Goal: Task Accomplishment & Management: Manage account settings

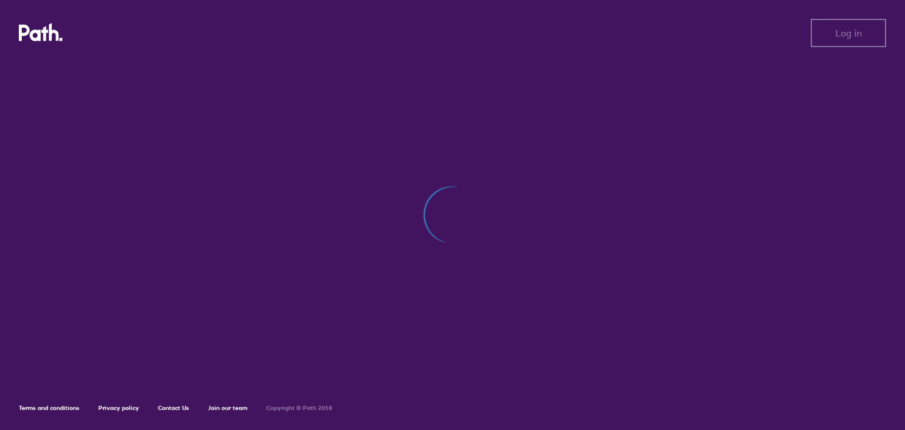
click at [573, 340] on div at bounding box center [452, 221] width 867 height 322
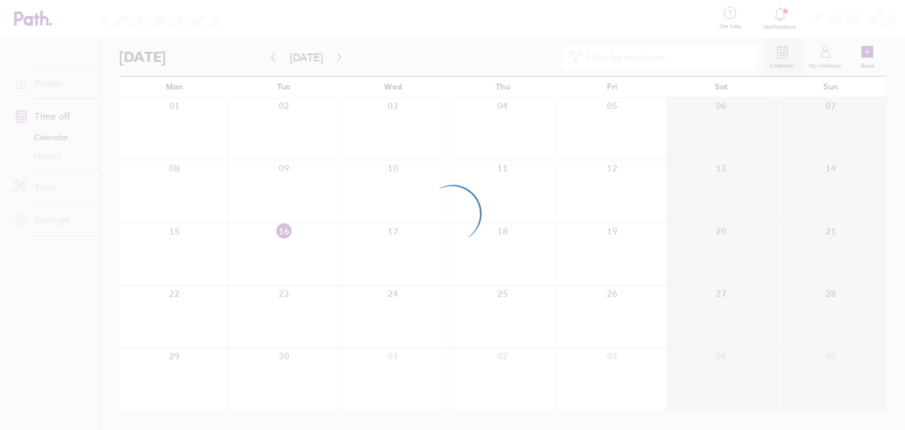
drag, startPoint x: 377, startPoint y: 191, endPoint x: 361, endPoint y: 56, distance: 136.5
click at [361, 56] on div at bounding box center [452, 215] width 905 height 430
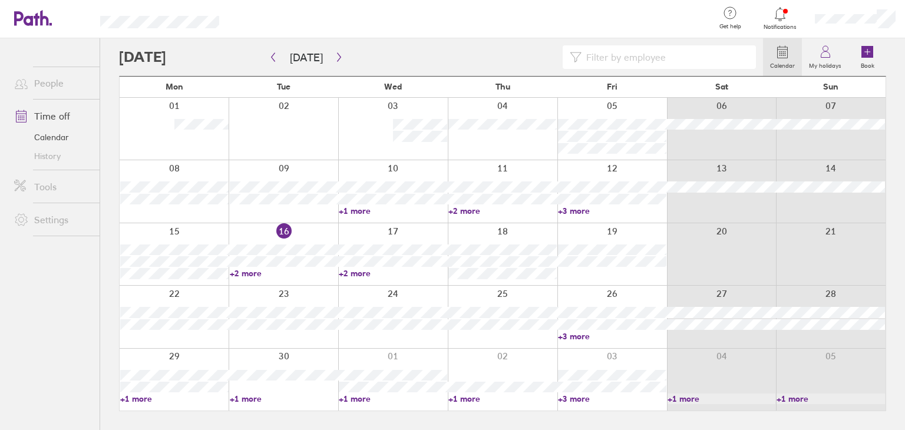
drag, startPoint x: 348, startPoint y: 69, endPoint x: 361, endPoint y: 45, distance: 26.6
click at [361, 45] on div at bounding box center [441, 57] width 644 height 24
click at [338, 69] on div "Calendar My holidays Book" at bounding box center [502, 57] width 767 height 38
click at [339, 58] on icon "button" at bounding box center [339, 56] width 9 height 9
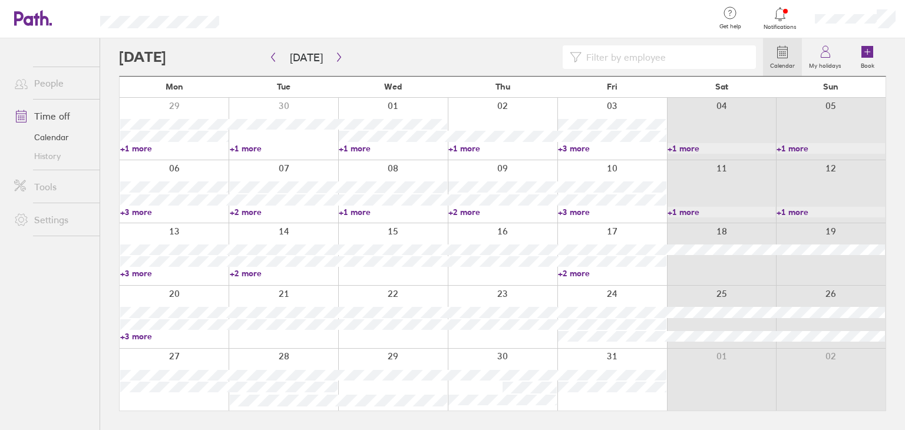
click at [580, 275] on link "+2 more" at bounding box center [612, 273] width 108 height 11
click at [342, 63] on button "button" at bounding box center [339, 57] width 15 height 19
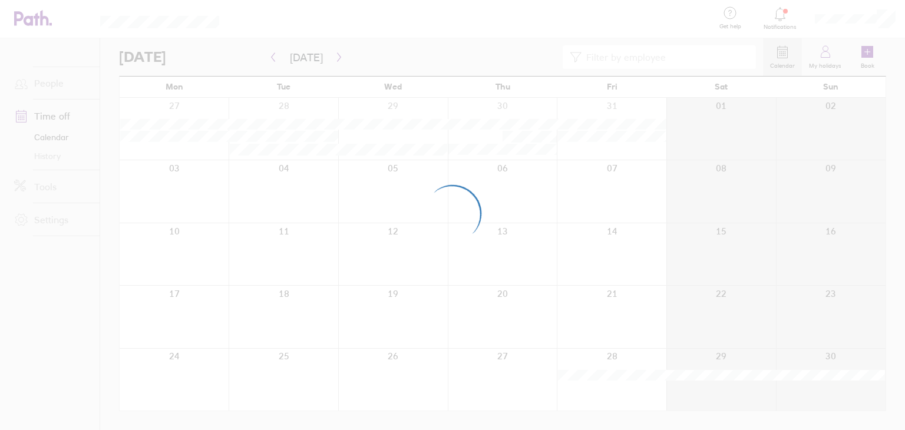
drag, startPoint x: 340, startPoint y: 63, endPoint x: 349, endPoint y: 34, distance: 30.6
click at [349, 34] on div at bounding box center [452, 215] width 905 height 430
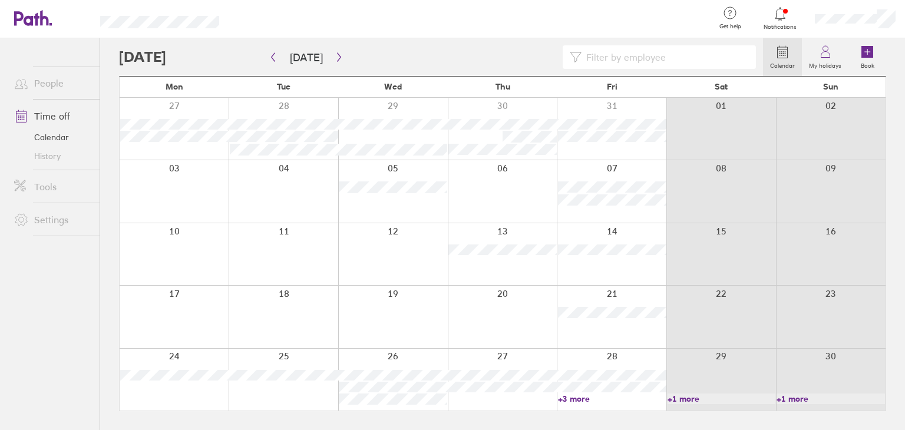
click at [567, 404] on div at bounding box center [612, 380] width 110 height 62
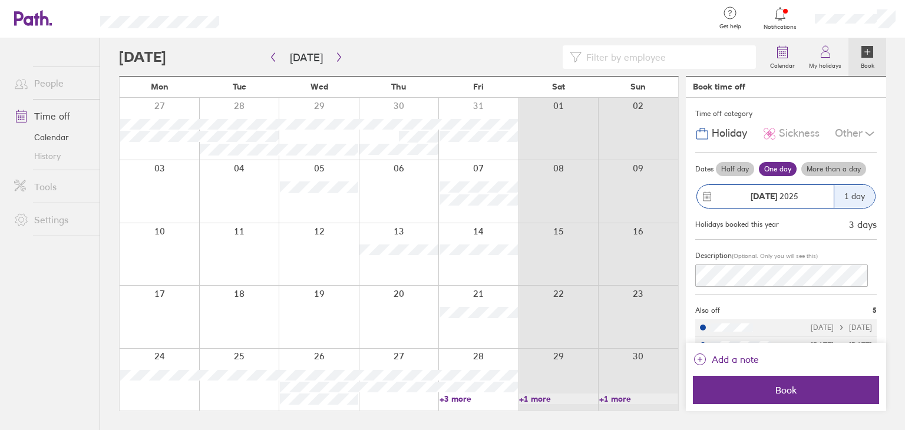
click at [450, 401] on link "+3 more" at bounding box center [478, 398] width 78 height 11
click at [333, 62] on button "button" at bounding box center [339, 57] width 15 height 19
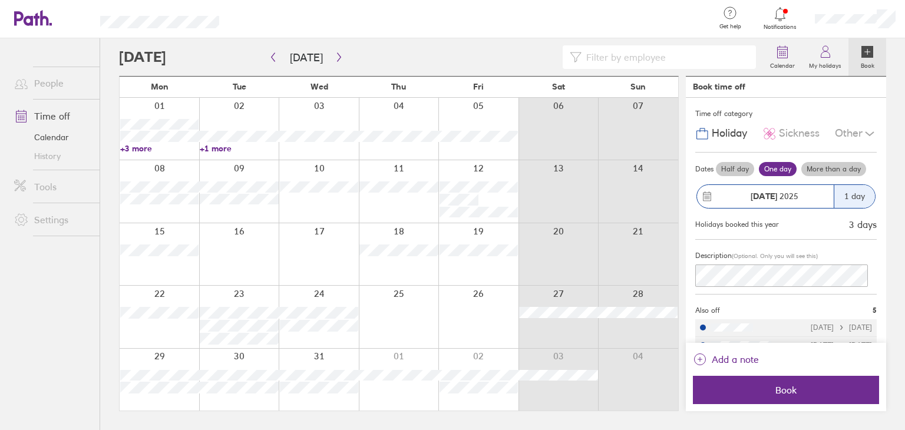
click at [874, 70] on link "Book" at bounding box center [867, 57] width 38 height 38
click at [133, 143] on link "+3 more" at bounding box center [159, 148] width 78 height 11
click at [395, 37] on div at bounding box center [471, 19] width 467 height 38
click at [207, 150] on link "+1 more" at bounding box center [239, 148] width 78 height 11
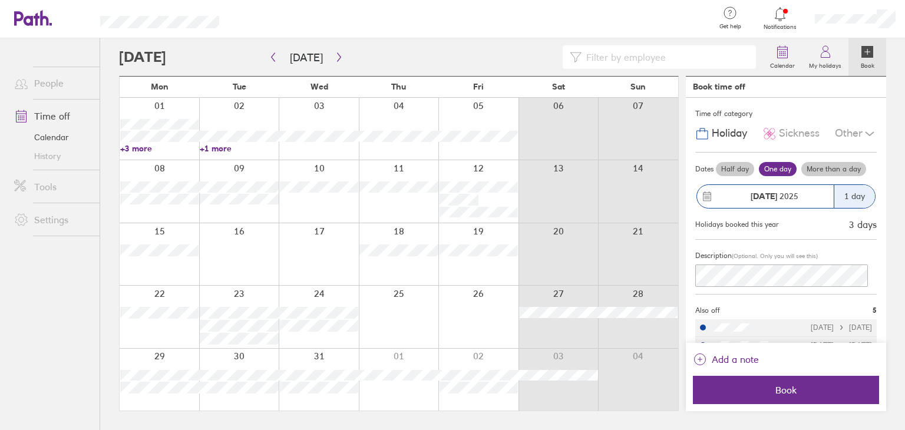
drag, startPoint x: 330, startPoint y: 43, endPoint x: 325, endPoint y: 22, distance: 21.7
click at [330, 16] on div at bounding box center [471, 19] width 467 height 38
click at [334, 62] on button "button" at bounding box center [339, 57] width 15 height 19
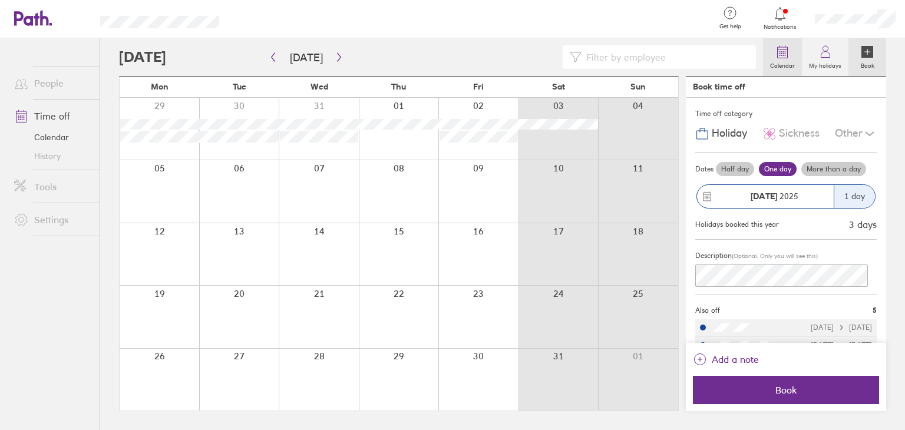
click at [768, 58] on link "Calendar" at bounding box center [782, 57] width 39 height 38
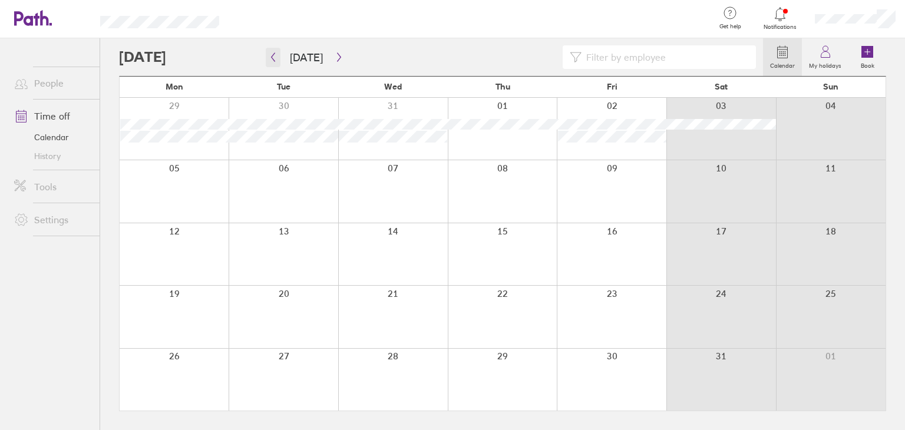
click at [268, 60] on button "button" at bounding box center [273, 57] width 15 height 19
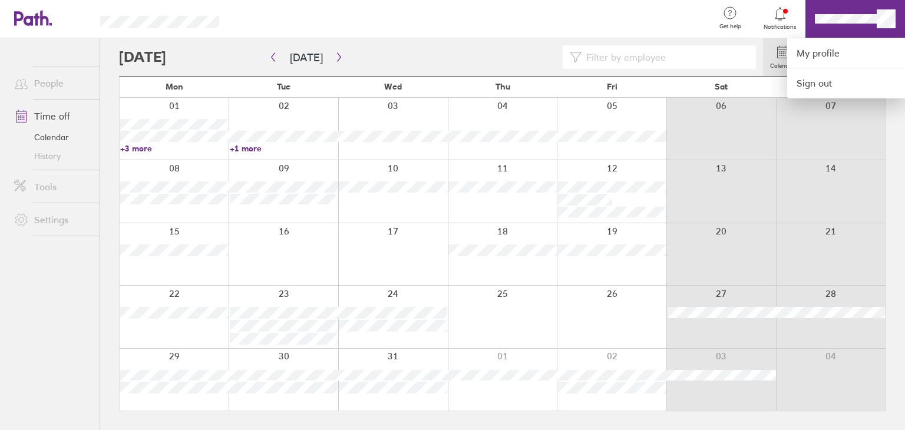
click at [287, 36] on div at bounding box center [471, 19] width 467 height 38
click at [875, 20] on div at bounding box center [452, 215] width 905 height 430
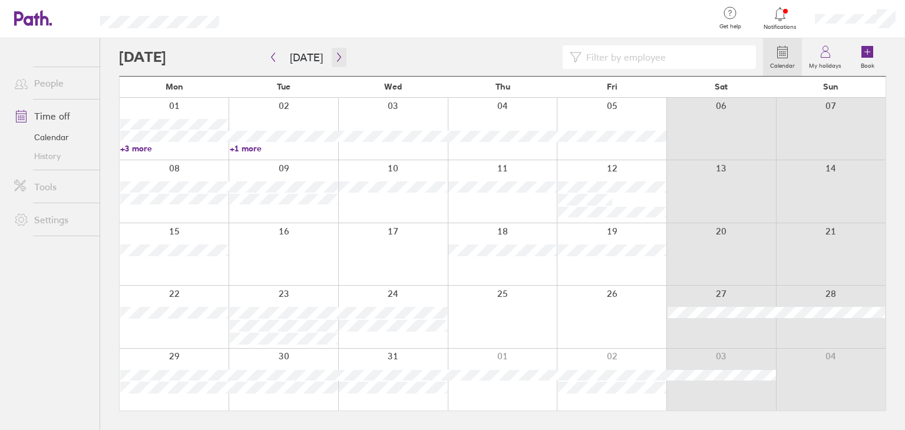
click at [332, 61] on button "button" at bounding box center [339, 57] width 15 height 19
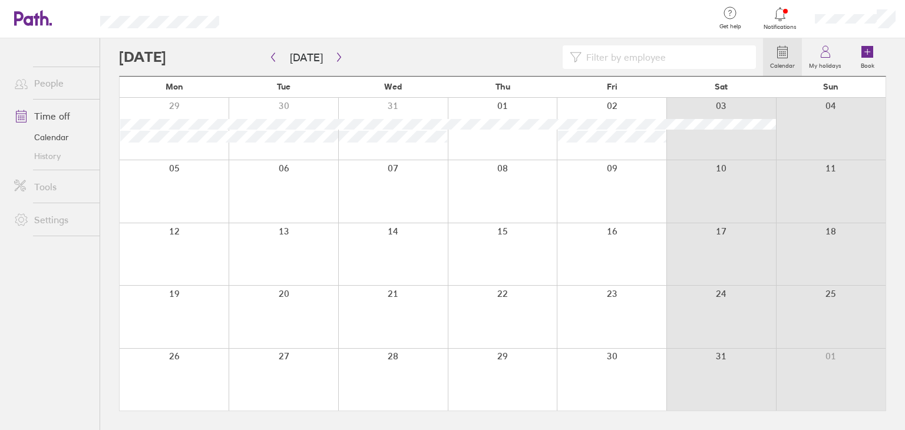
drag, startPoint x: 221, startPoint y: 210, endPoint x: 438, endPoint y: 41, distance: 274.9
click at [438, 41] on div "Calendar My holidays Book" at bounding box center [502, 57] width 767 height 38
click at [339, 64] on button "button" at bounding box center [339, 57] width 15 height 19
click at [476, 53] on div at bounding box center [441, 57] width 644 height 24
click at [335, 52] on icon "button" at bounding box center [339, 56] width 9 height 9
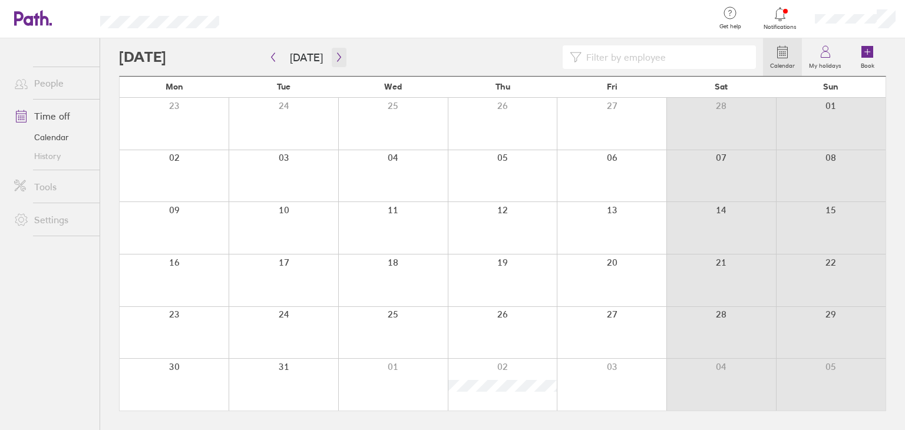
click at [333, 62] on button "button" at bounding box center [339, 57] width 15 height 19
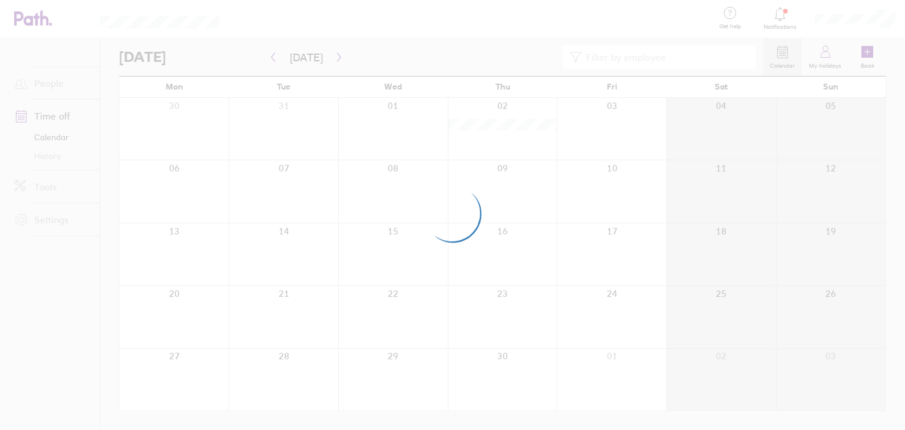
drag, startPoint x: 340, startPoint y: 71, endPoint x: 366, endPoint y: 57, distance: 29.0
click at [352, 53] on div at bounding box center [452, 215] width 905 height 430
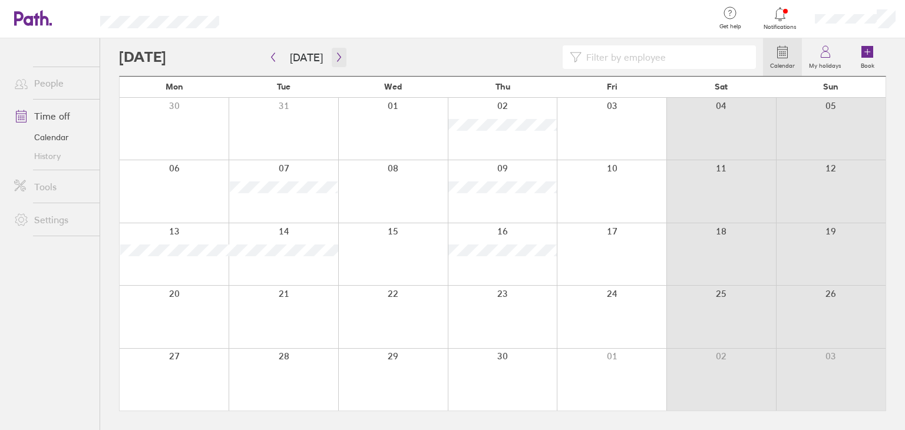
click at [332, 58] on button "button" at bounding box center [339, 57] width 15 height 19
click at [335, 59] on icon "button" at bounding box center [339, 56] width 9 height 9
click at [276, 61] on icon "button" at bounding box center [273, 56] width 9 height 9
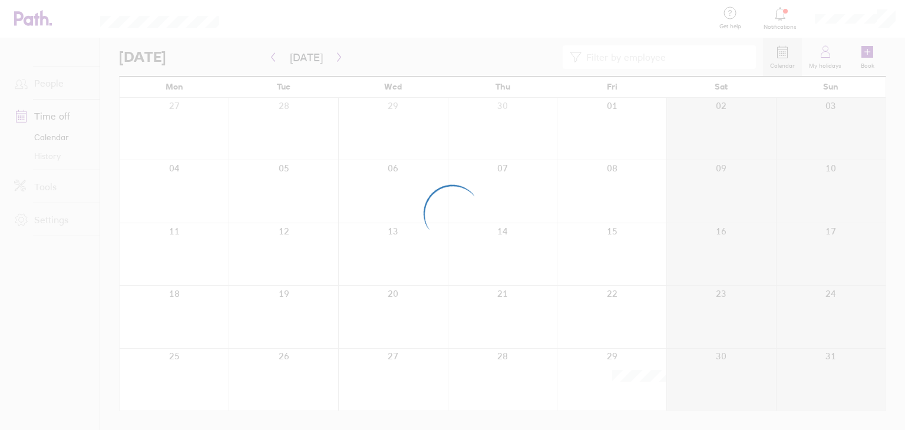
drag, startPoint x: 370, startPoint y: 52, endPoint x: 379, endPoint y: 38, distance: 16.5
click at [379, 41] on div at bounding box center [452, 215] width 905 height 430
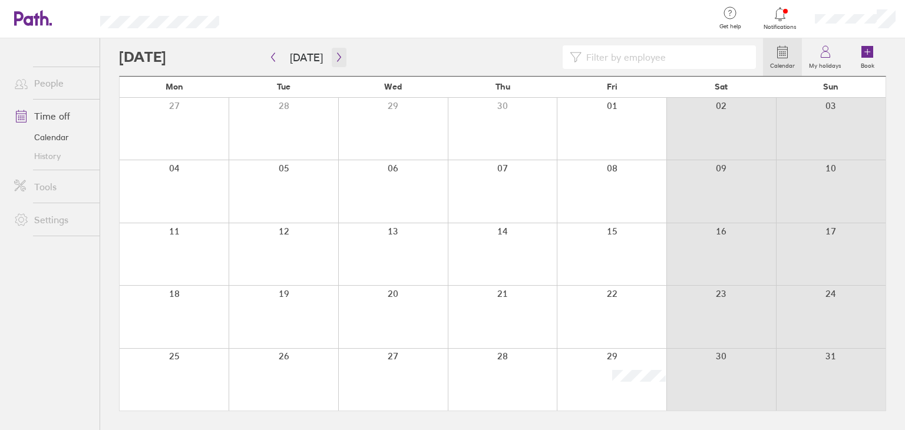
click at [339, 59] on button "button" at bounding box center [339, 57] width 15 height 19
click at [333, 64] on button "button" at bounding box center [339, 57] width 15 height 19
click at [336, 64] on button "button" at bounding box center [339, 57] width 15 height 19
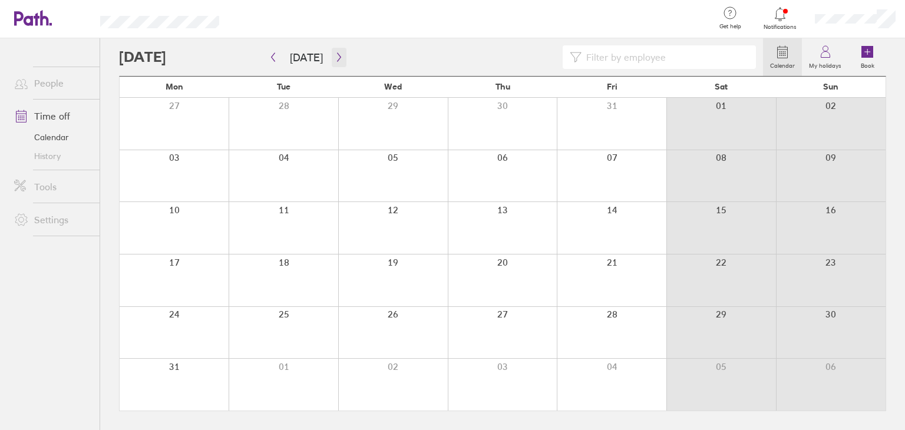
click at [335, 57] on icon "button" at bounding box center [339, 56] width 9 height 9
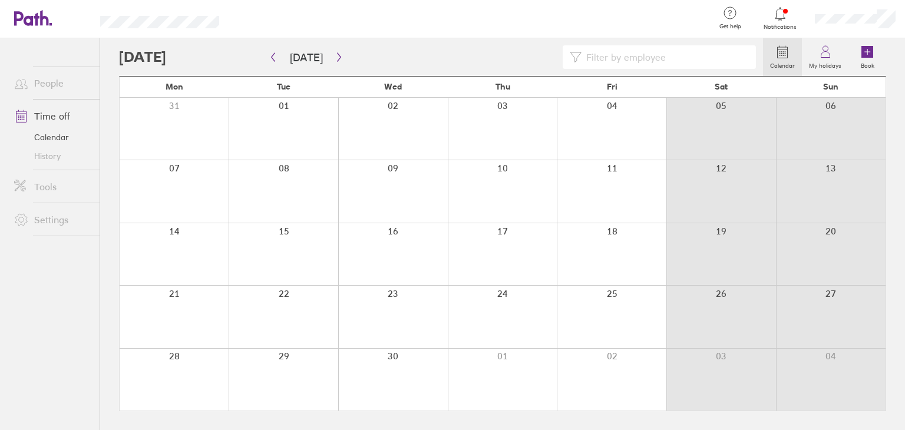
click at [333, 71] on div "Calendar My holidays Book" at bounding box center [502, 57] width 767 height 38
click at [336, 67] on div at bounding box center [441, 57] width 644 height 24
click at [335, 62] on button "button" at bounding box center [339, 57] width 15 height 19
click at [336, 59] on icon "button" at bounding box center [339, 56] width 9 height 9
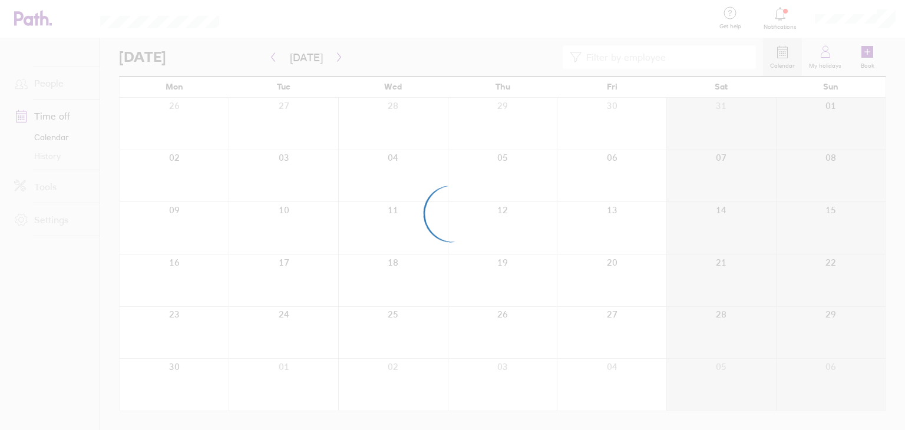
drag, startPoint x: 336, startPoint y: 59, endPoint x: 342, endPoint y: 43, distance: 17.0
click at [342, 43] on div at bounding box center [452, 215] width 905 height 430
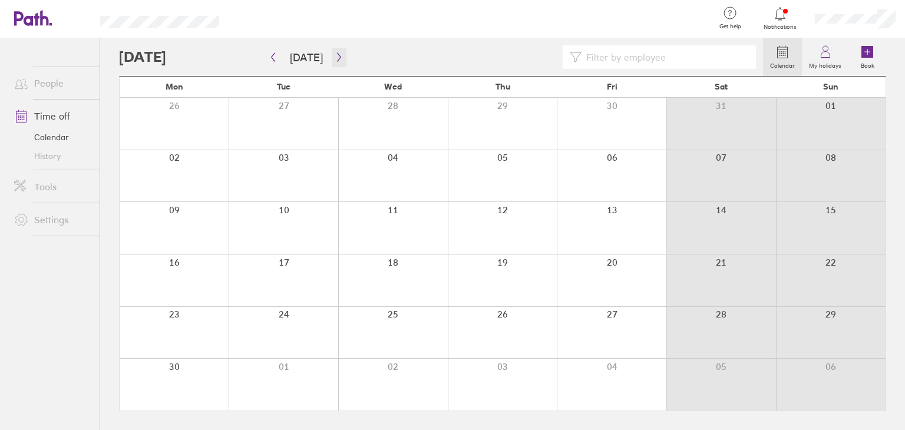
click at [335, 54] on icon "button" at bounding box center [339, 56] width 9 height 9
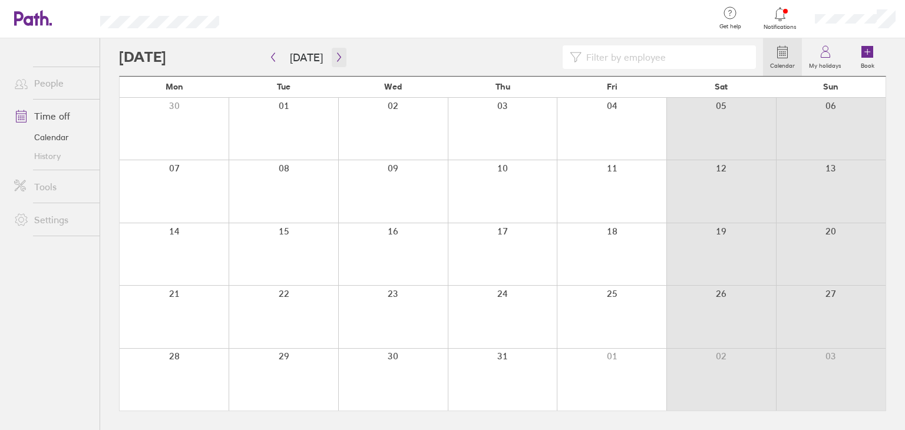
click at [336, 48] on button "button" at bounding box center [339, 57] width 15 height 19
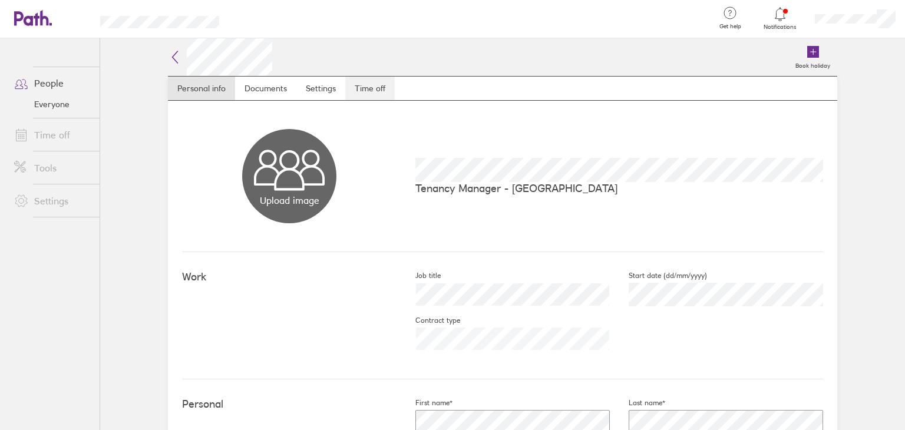
click at [367, 90] on link "Time off" at bounding box center [369, 89] width 49 height 24
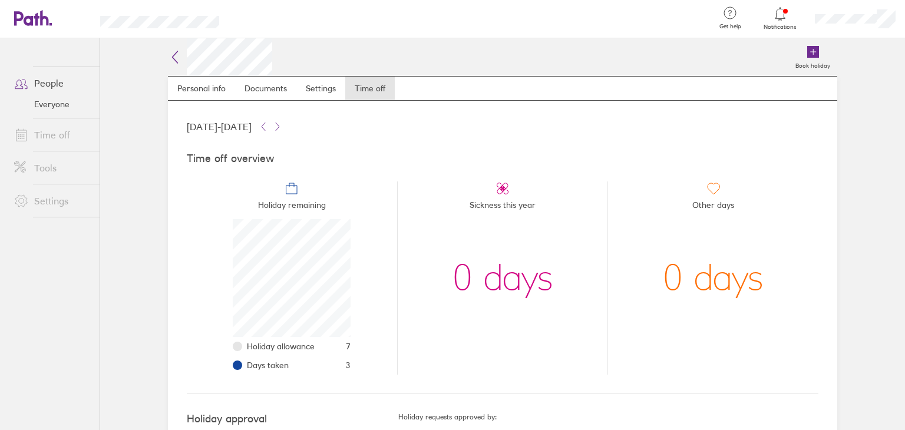
scroll to position [41, 0]
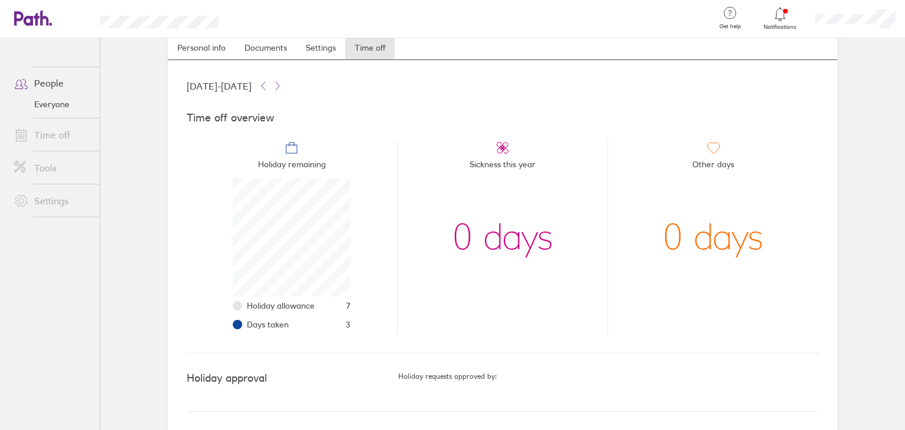
drag, startPoint x: 342, startPoint y: 332, endPoint x: 315, endPoint y: 333, distance: 27.7
click at [315, 333] on li "Days taken 3" at bounding box center [299, 324] width 104 height 19
click at [315, 334] on div "Time off overview Holiday remaining Holiday allowance 7 Days taken 3 Sickness t…" at bounding box center [502, 223] width 631 height 260
